Goal: Navigation & Orientation: Find specific page/section

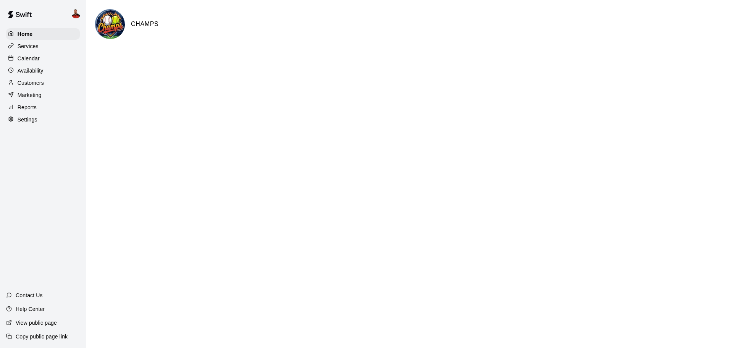
click at [54, 48] on div "Services" at bounding box center [43, 45] width 74 height 11
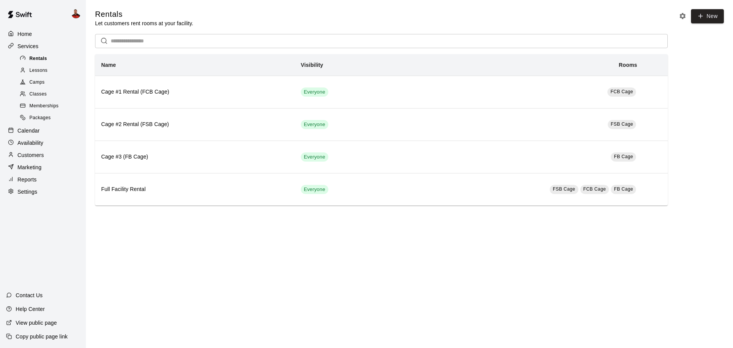
click at [42, 61] on span "Rentals" at bounding box center [38, 59] width 18 height 8
click at [42, 71] on span "Lessons" at bounding box center [38, 71] width 18 height 8
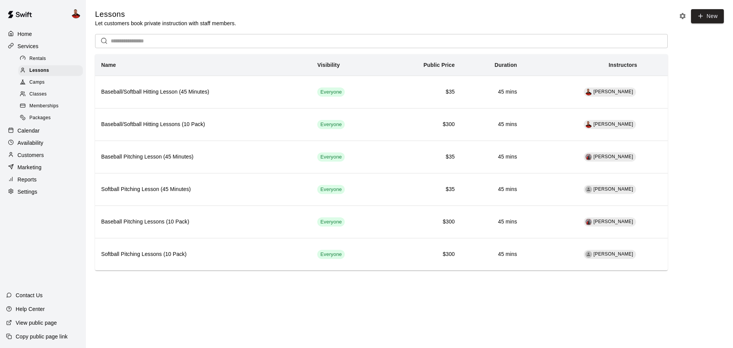
click at [40, 83] on span "Camps" at bounding box center [36, 83] width 15 height 8
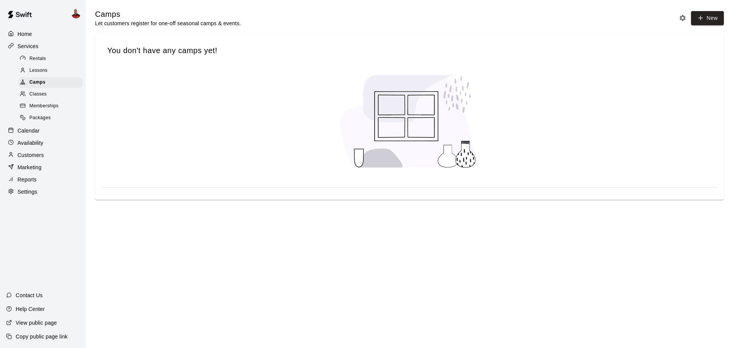
click at [44, 94] on span "Classes" at bounding box center [37, 95] width 17 height 8
click at [45, 108] on span "Memberships" at bounding box center [43, 106] width 29 height 8
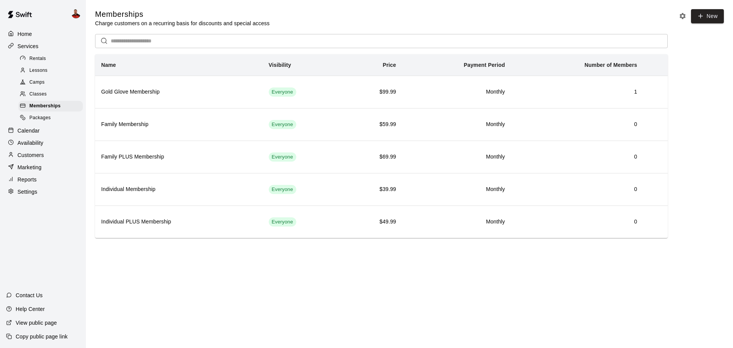
click at [43, 98] on span "Classes" at bounding box center [37, 95] width 17 height 8
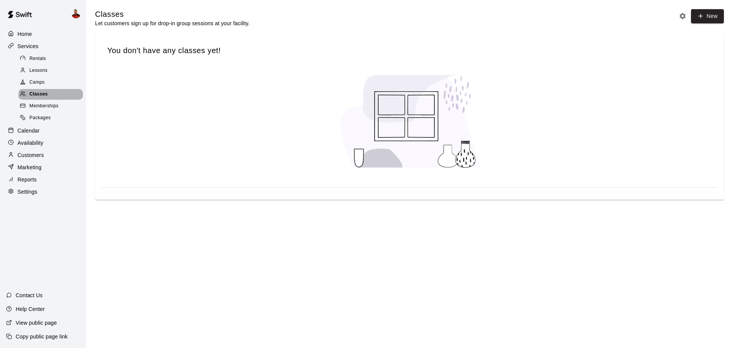
click at [45, 94] on span "Classes" at bounding box center [38, 95] width 18 height 8
click at [708, 22] on button "New" at bounding box center [707, 16] width 33 height 14
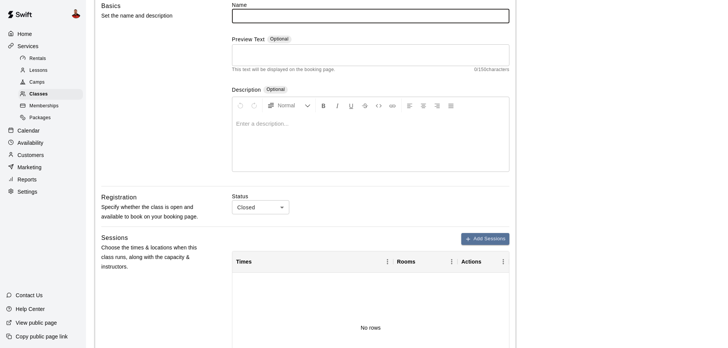
scroll to position [52, 0]
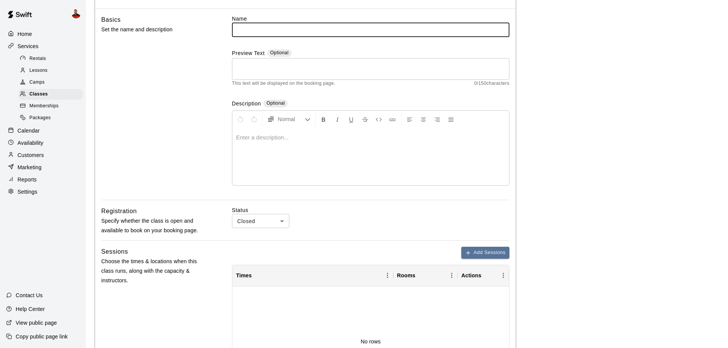
click at [34, 36] on div "Home" at bounding box center [43, 33] width 74 height 11
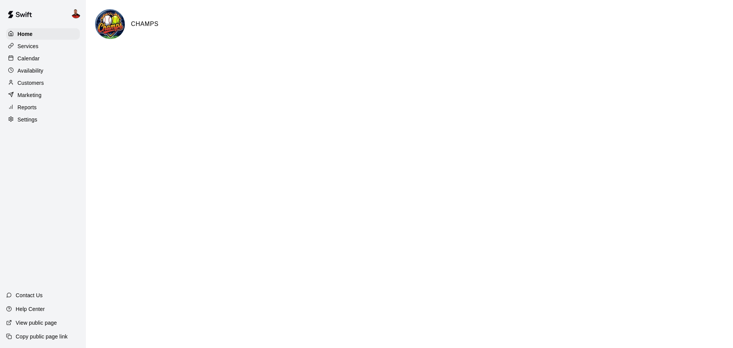
click at [29, 122] on p "Settings" at bounding box center [28, 120] width 20 height 8
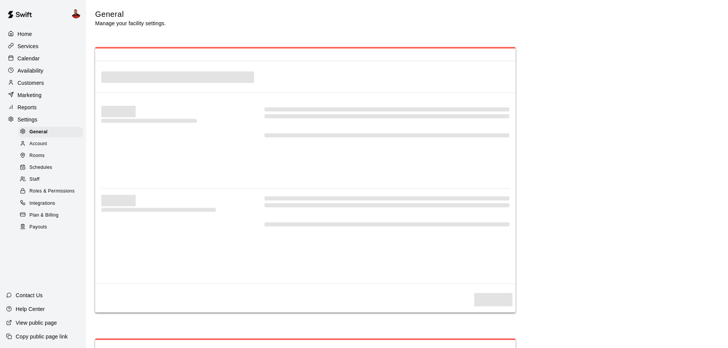
select select "**"
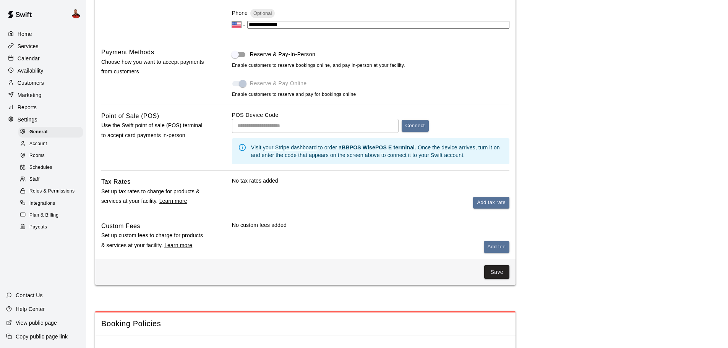
scroll to position [382, 0]
click at [285, 149] on u "your Stripe dashboard" at bounding box center [290, 147] width 54 height 6
